Goal: Information Seeking & Learning: Learn about a topic

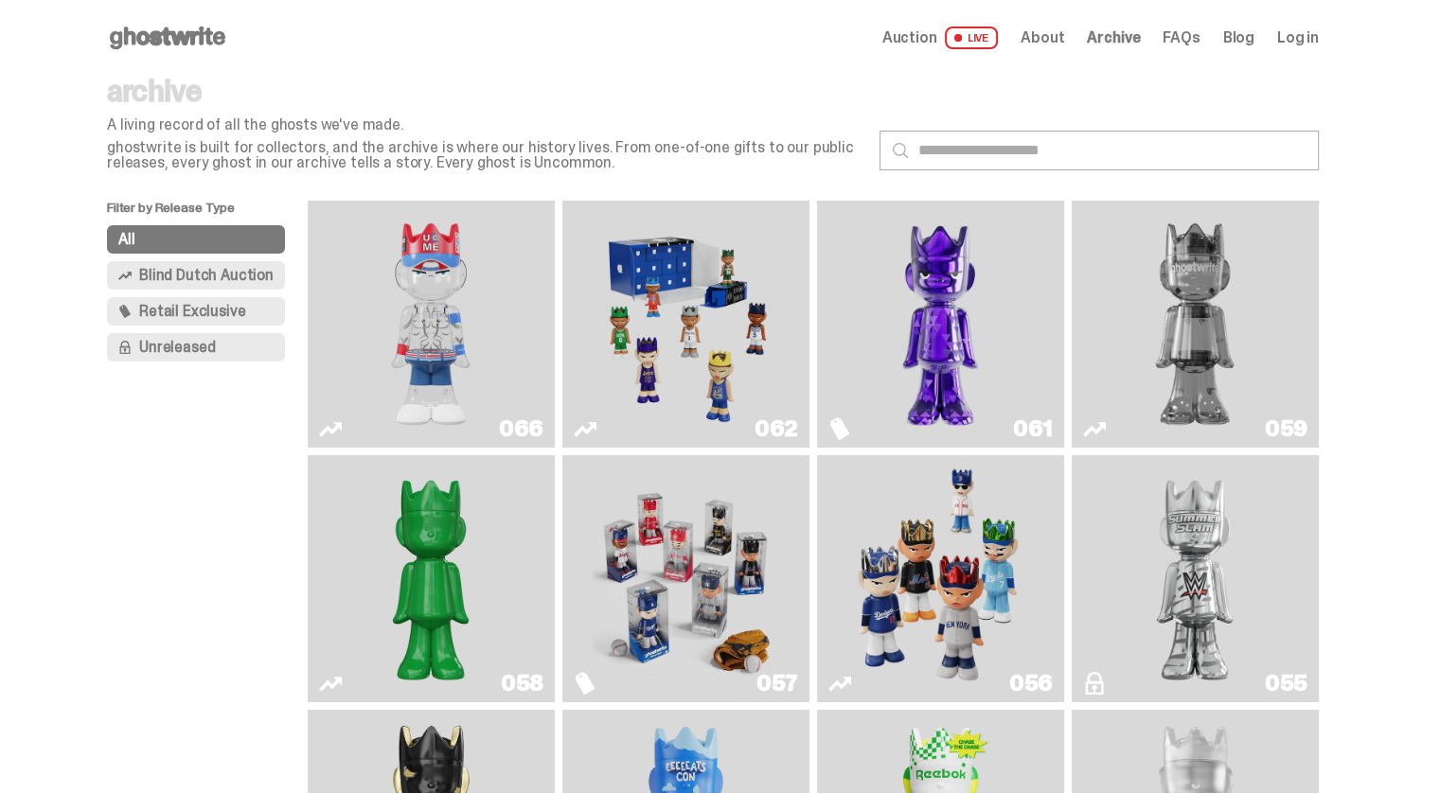
click at [944, 337] on img "Fantasy" at bounding box center [940, 324] width 186 height 232
click at [1102, 429] on icon "Two" at bounding box center [1094, 429] width 23 height 23
click at [837, 421] on use "Fantasy" at bounding box center [839, 429] width 19 height 23
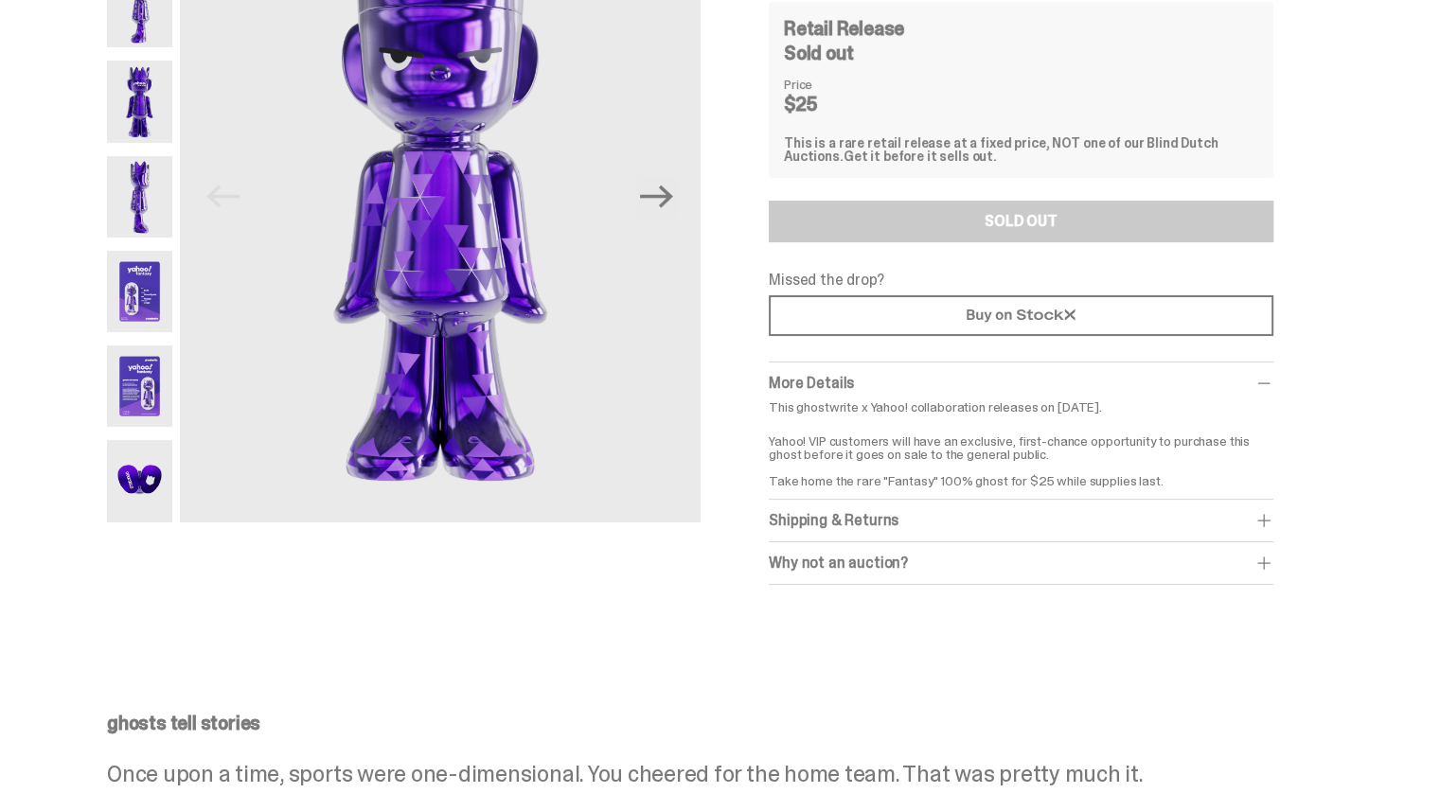
scroll to position [221, 0]
